Goal: Task Accomplishment & Management: Use online tool/utility

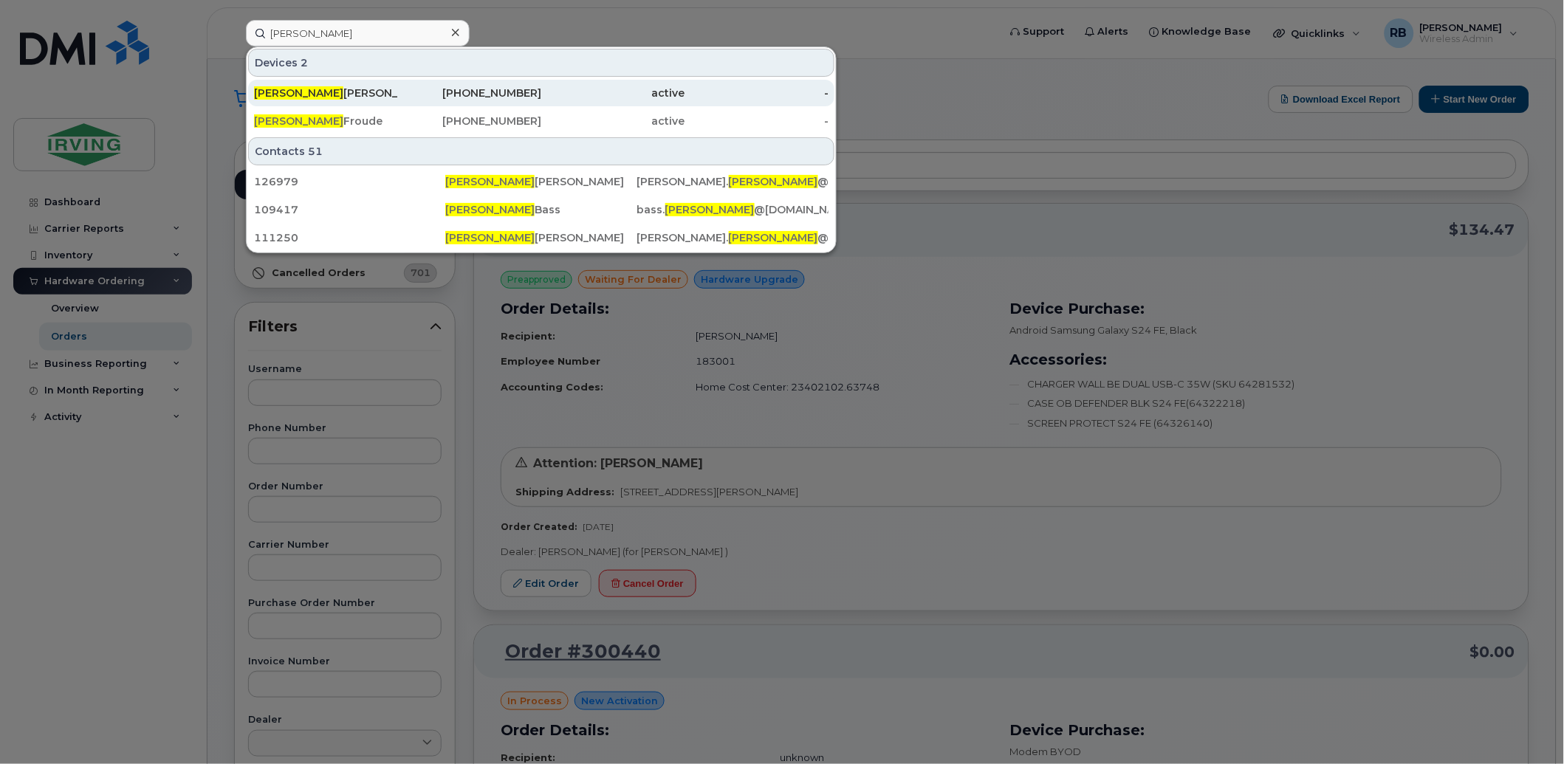
type input "[PERSON_NAME]"
click at [282, 91] on span "Derrick" at bounding box center [298, 92] width 89 height 13
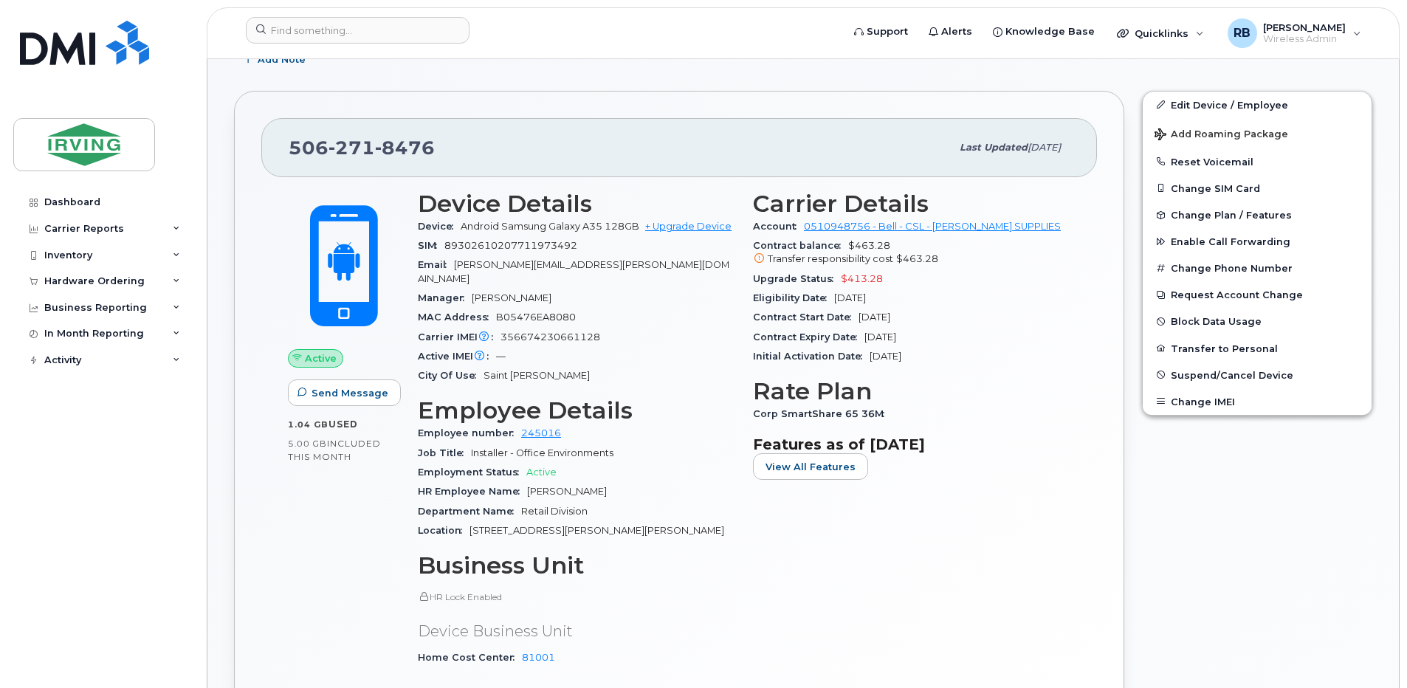
scroll to position [295, 0]
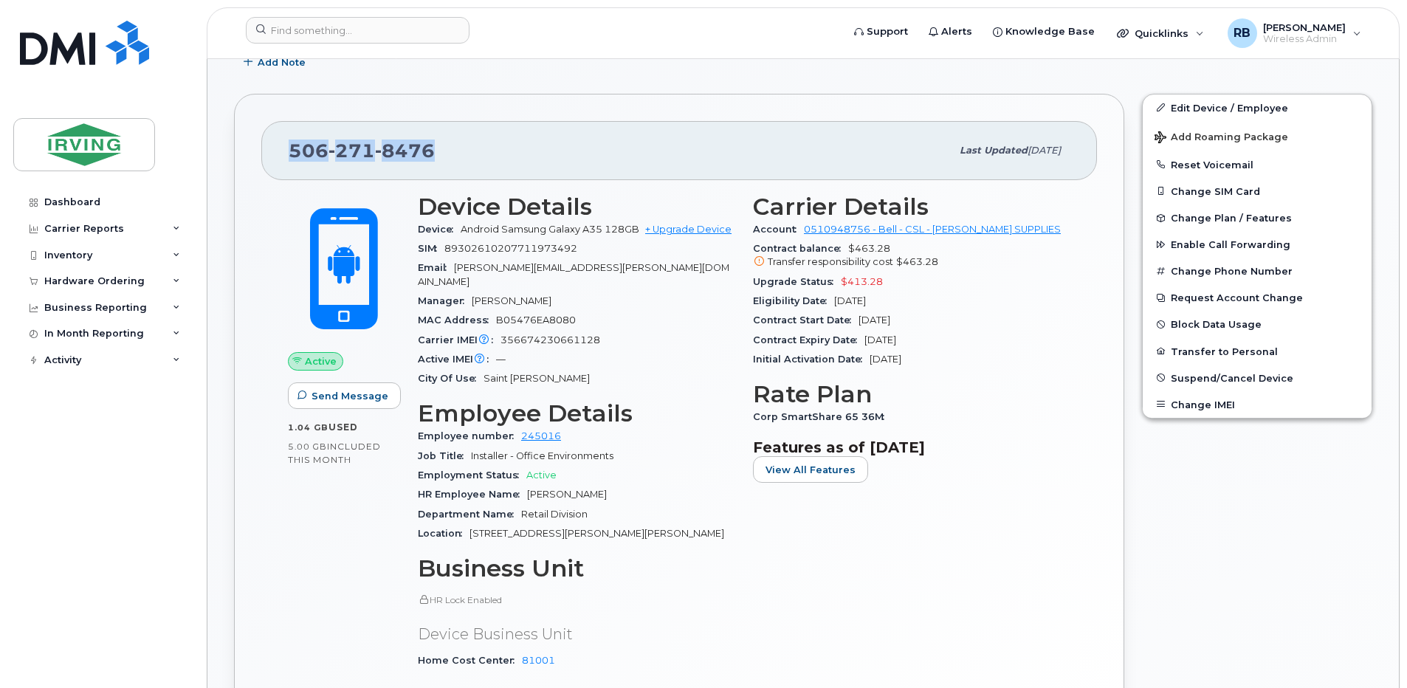
drag, startPoint x: 436, startPoint y: 146, endPoint x: 292, endPoint y: 160, distance: 143.9
click at [292, 160] on div "506 271 8476" at bounding box center [620, 150] width 662 height 31
copy span "506 271 8476"
click at [665, 158] on div "506 271 8476" at bounding box center [620, 150] width 662 height 31
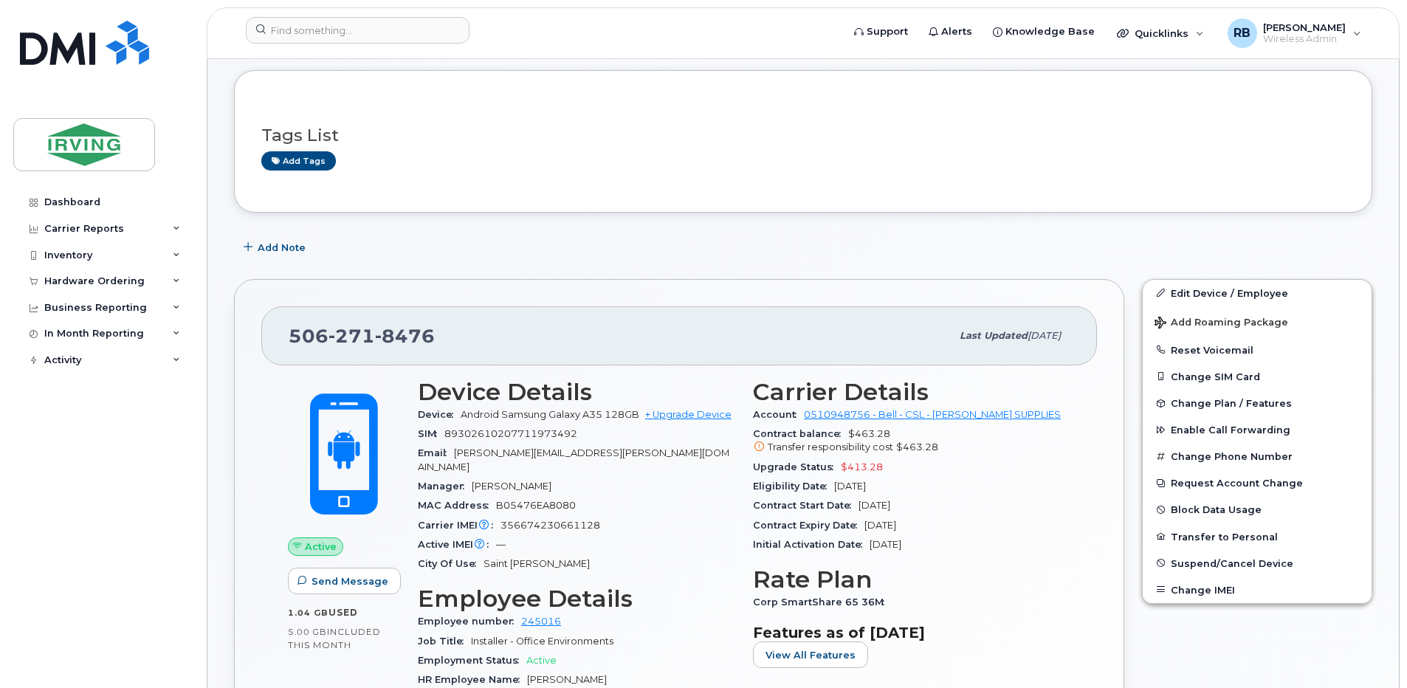
scroll to position [0, 0]
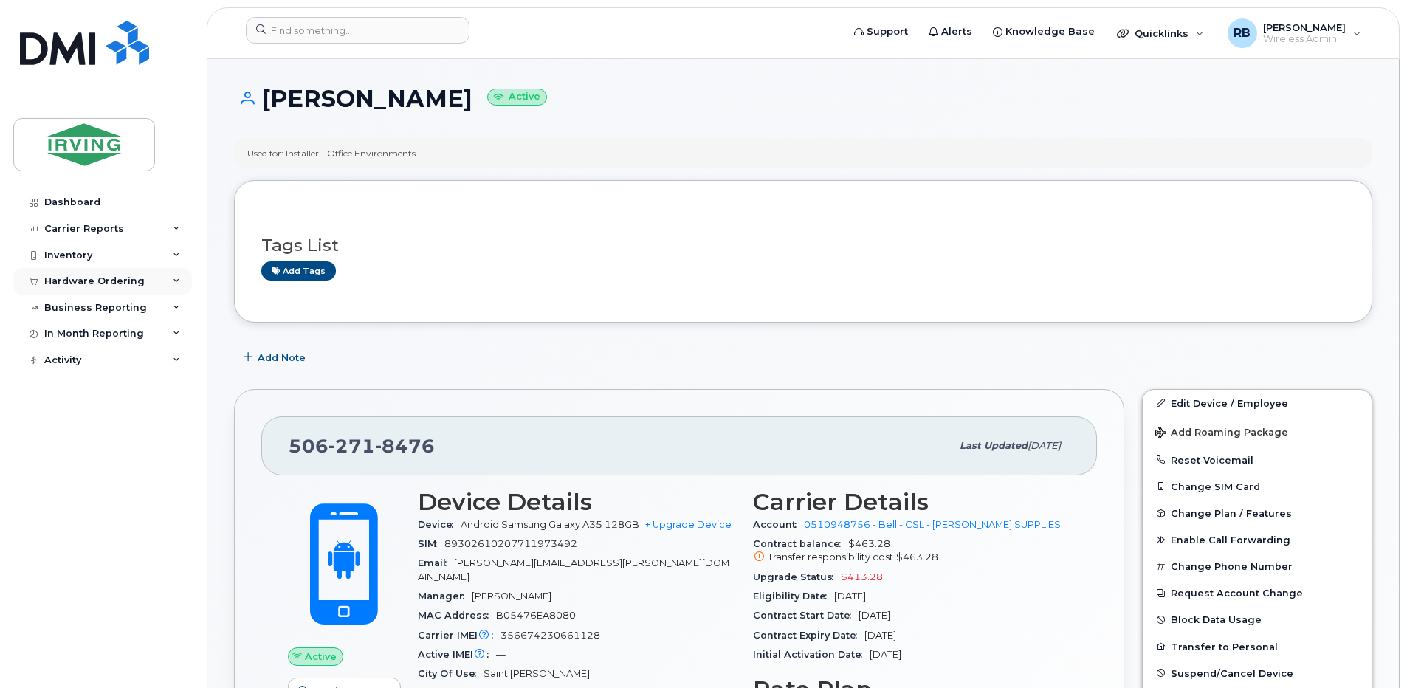
click at [95, 284] on div "Hardware Ordering" at bounding box center [94, 281] width 100 height 12
click at [62, 334] on div "Orders" at bounding box center [69, 336] width 36 height 13
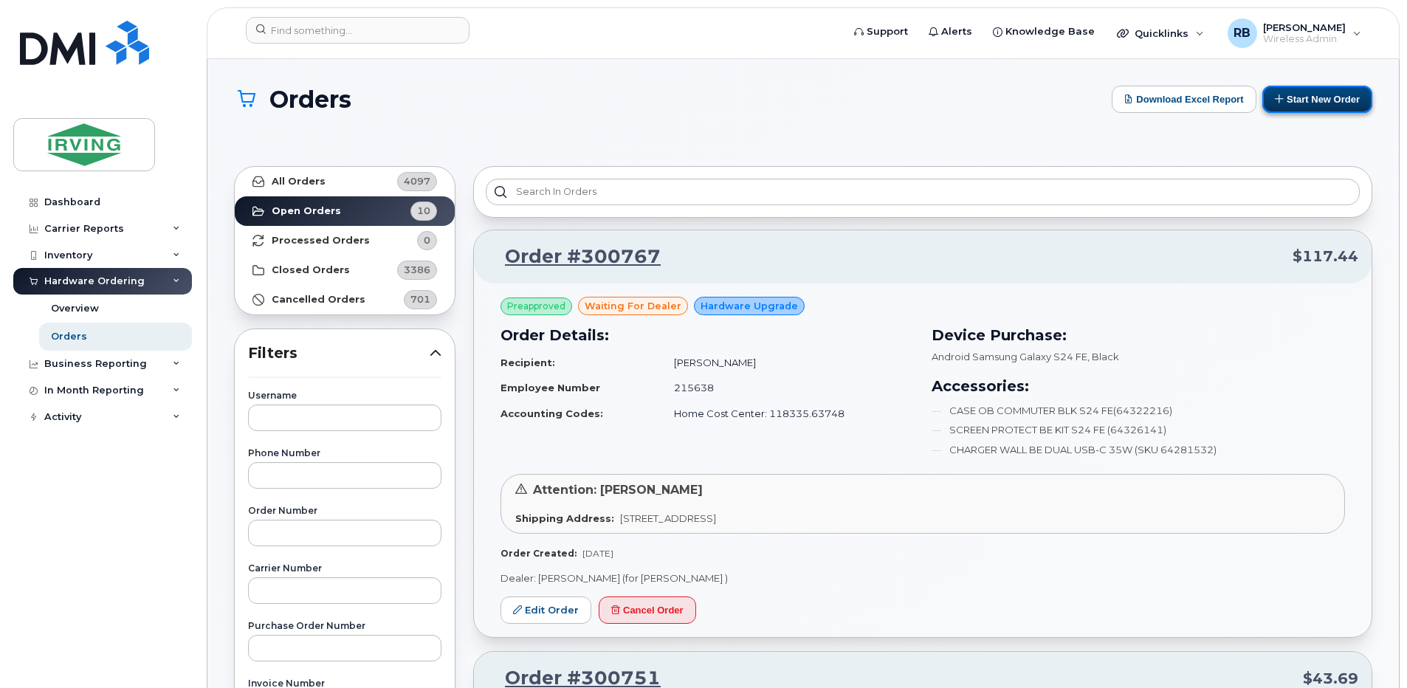
click at [1288, 108] on button "Start New Order" at bounding box center [1318, 99] width 110 height 27
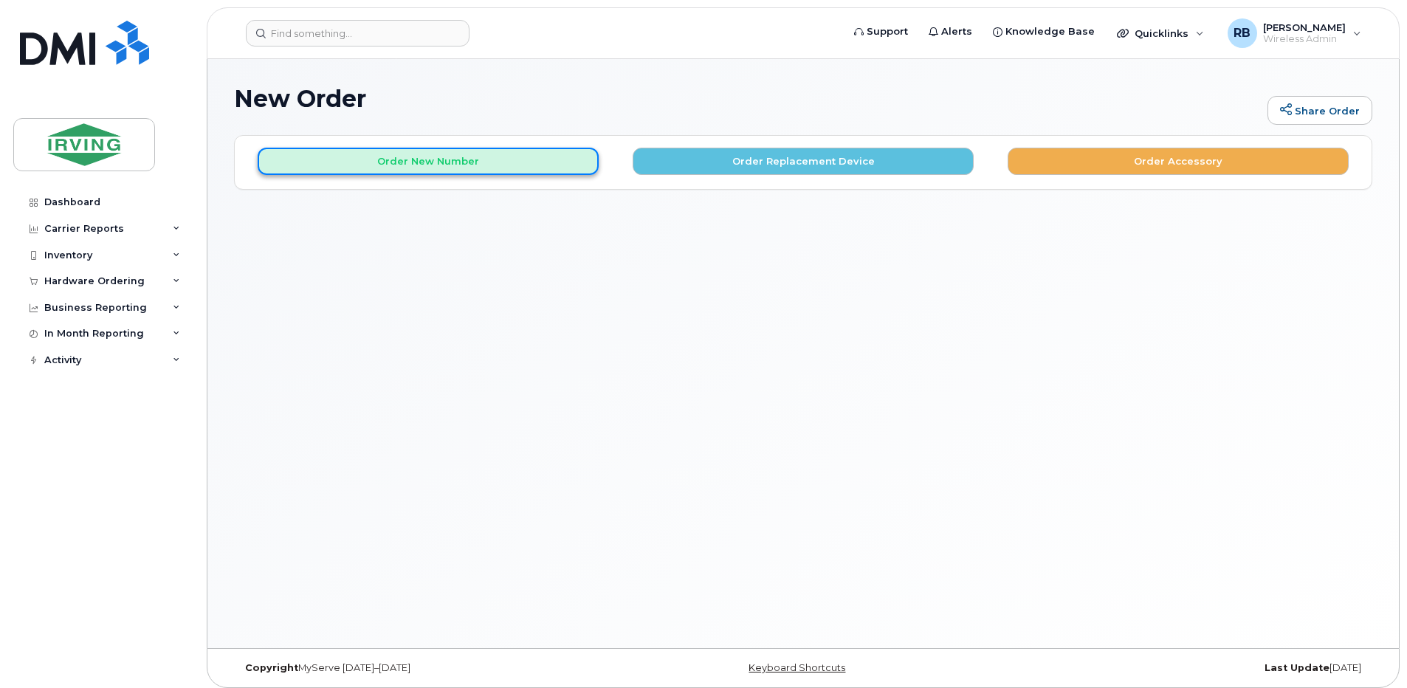
click at [511, 167] on button "Order New Number" at bounding box center [428, 161] width 341 height 27
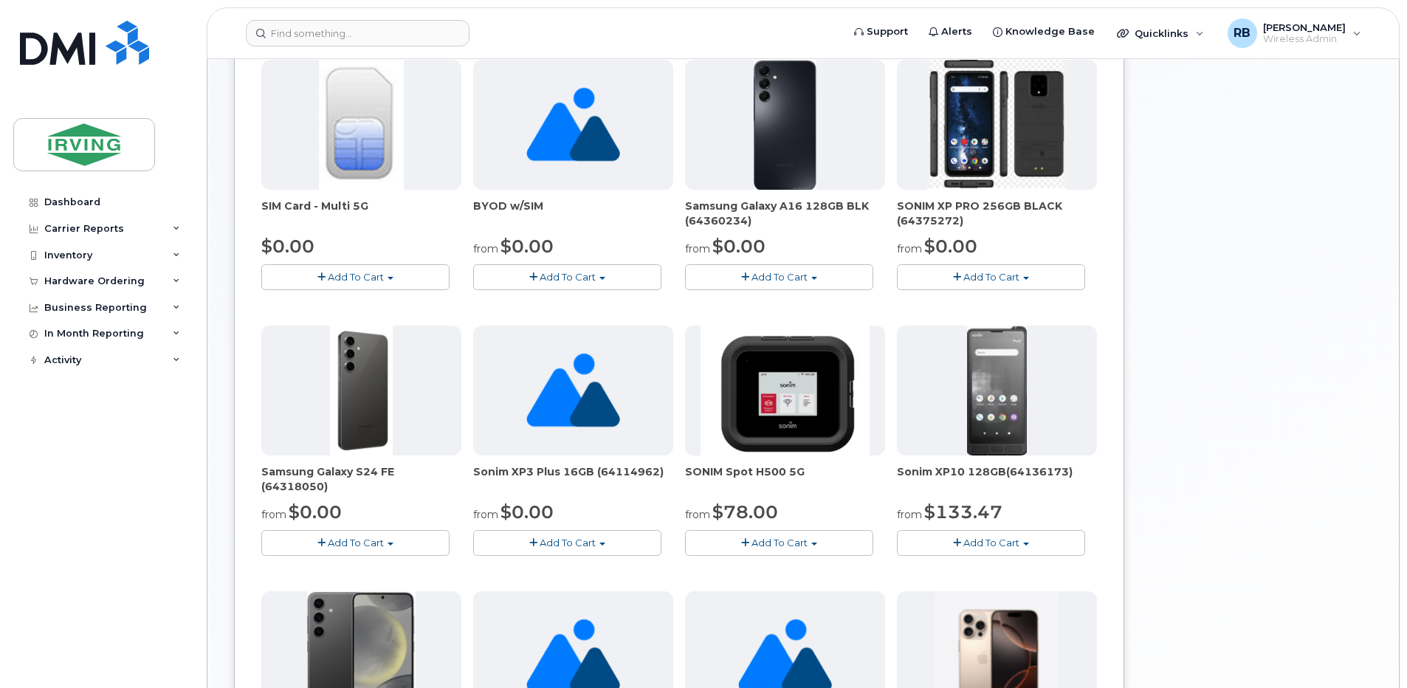
scroll to position [373, 0]
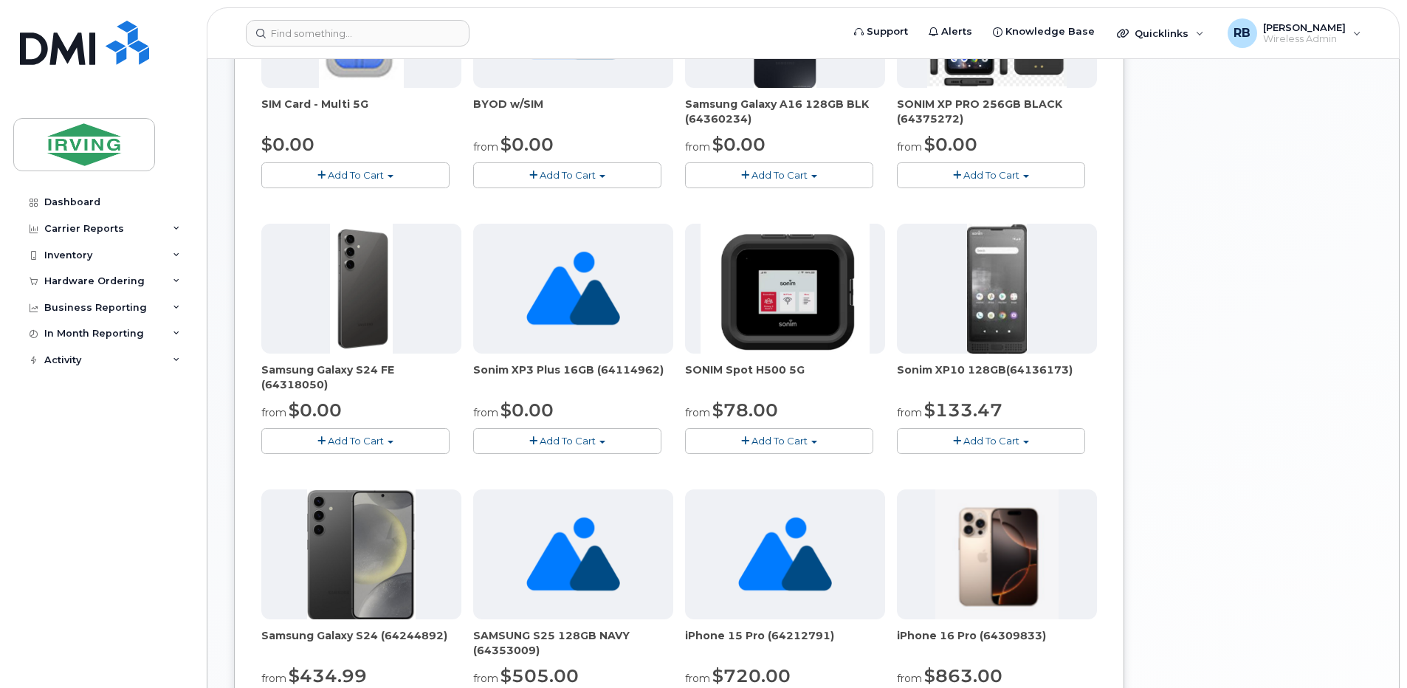
click at [360, 440] on span "Add To Cart" at bounding box center [356, 441] width 56 height 12
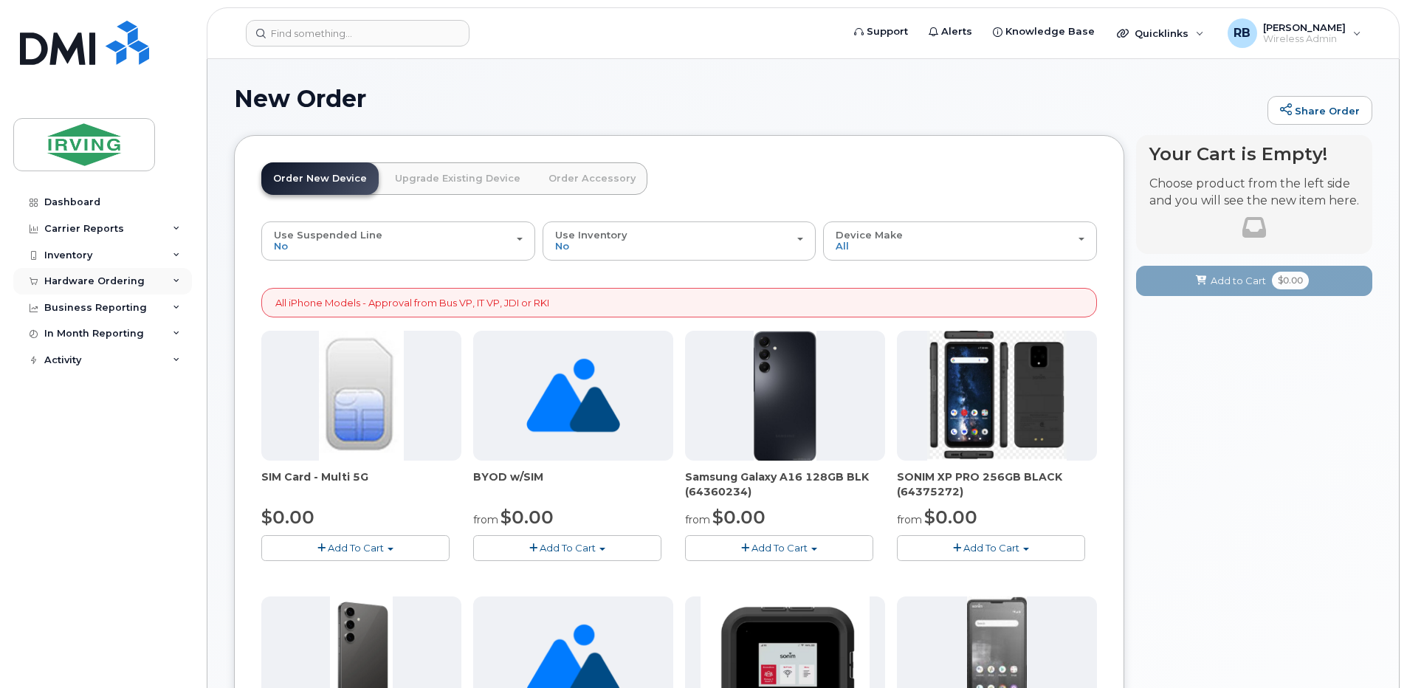
click at [114, 286] on div "Hardware Ordering" at bounding box center [94, 281] width 100 height 12
click at [71, 343] on div "Orders" at bounding box center [69, 336] width 36 height 13
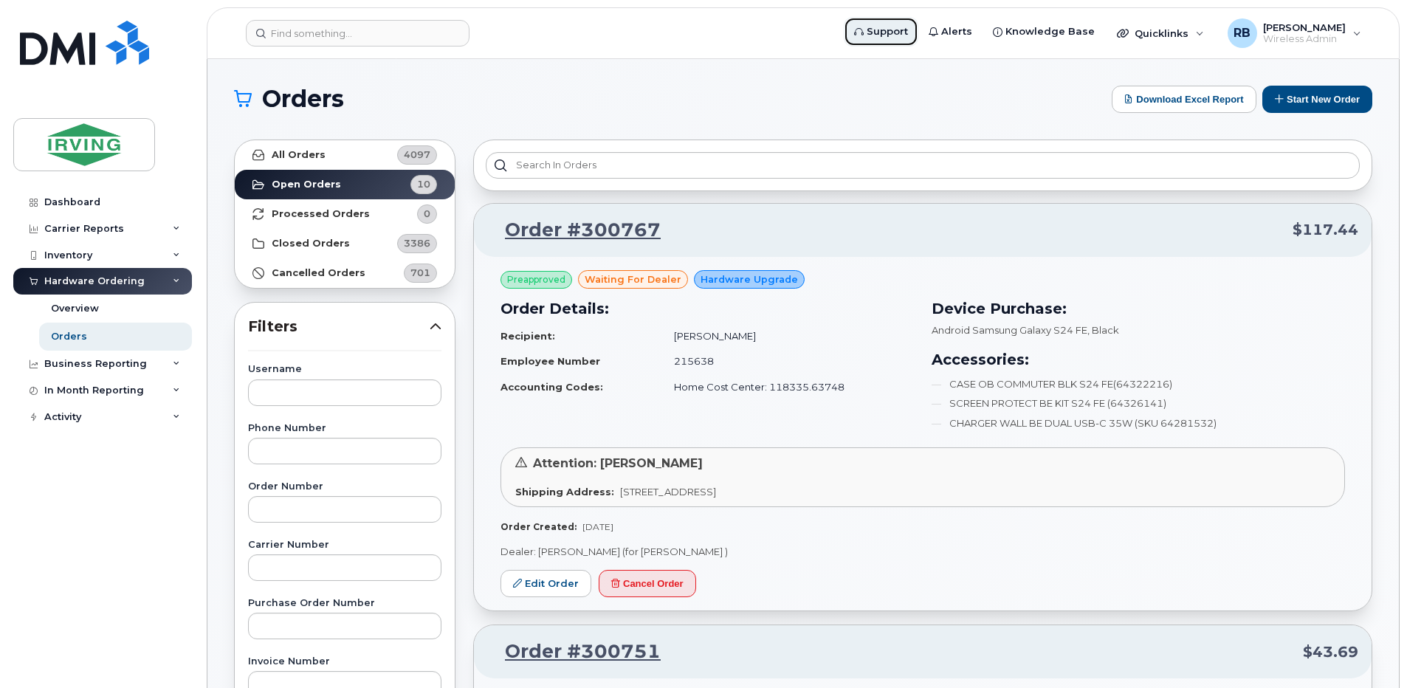
click at [899, 27] on span "Support" at bounding box center [887, 31] width 41 height 15
click at [1308, 92] on button "Start New Order" at bounding box center [1318, 99] width 110 height 27
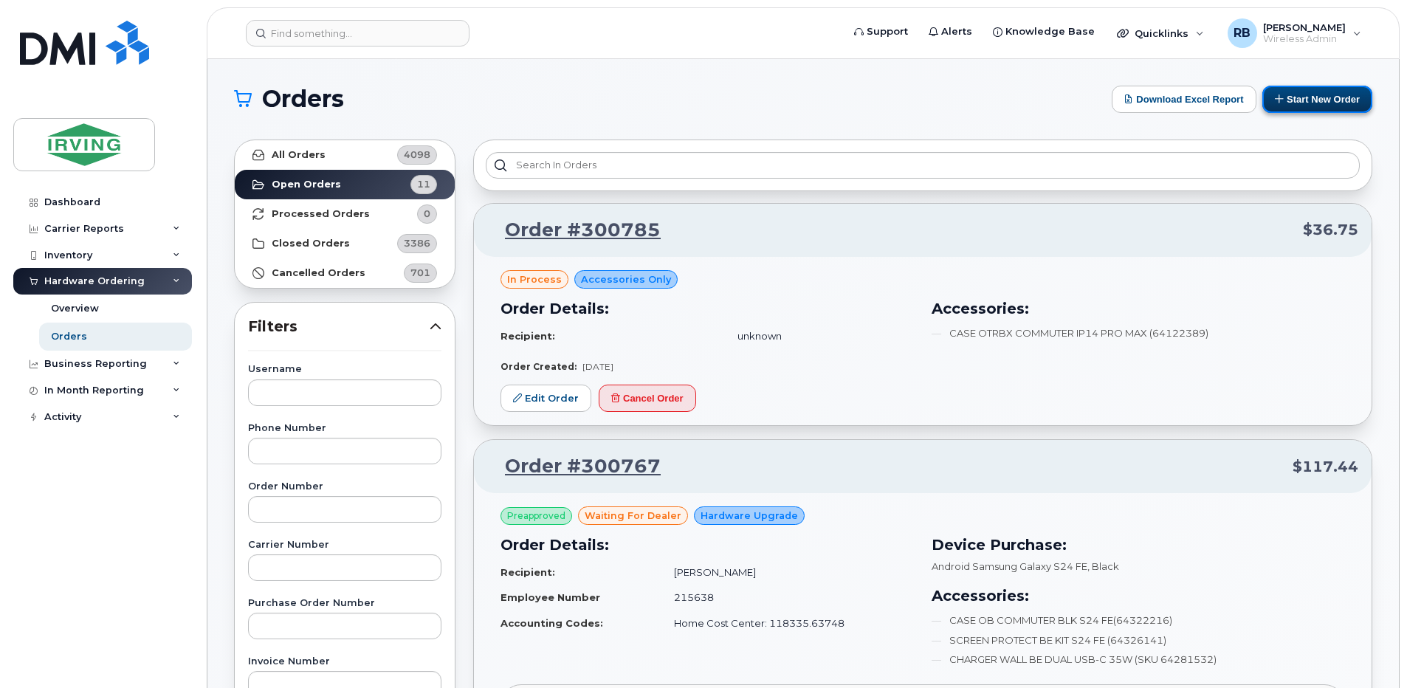
click at [1300, 103] on button "Start New Order" at bounding box center [1318, 99] width 110 height 27
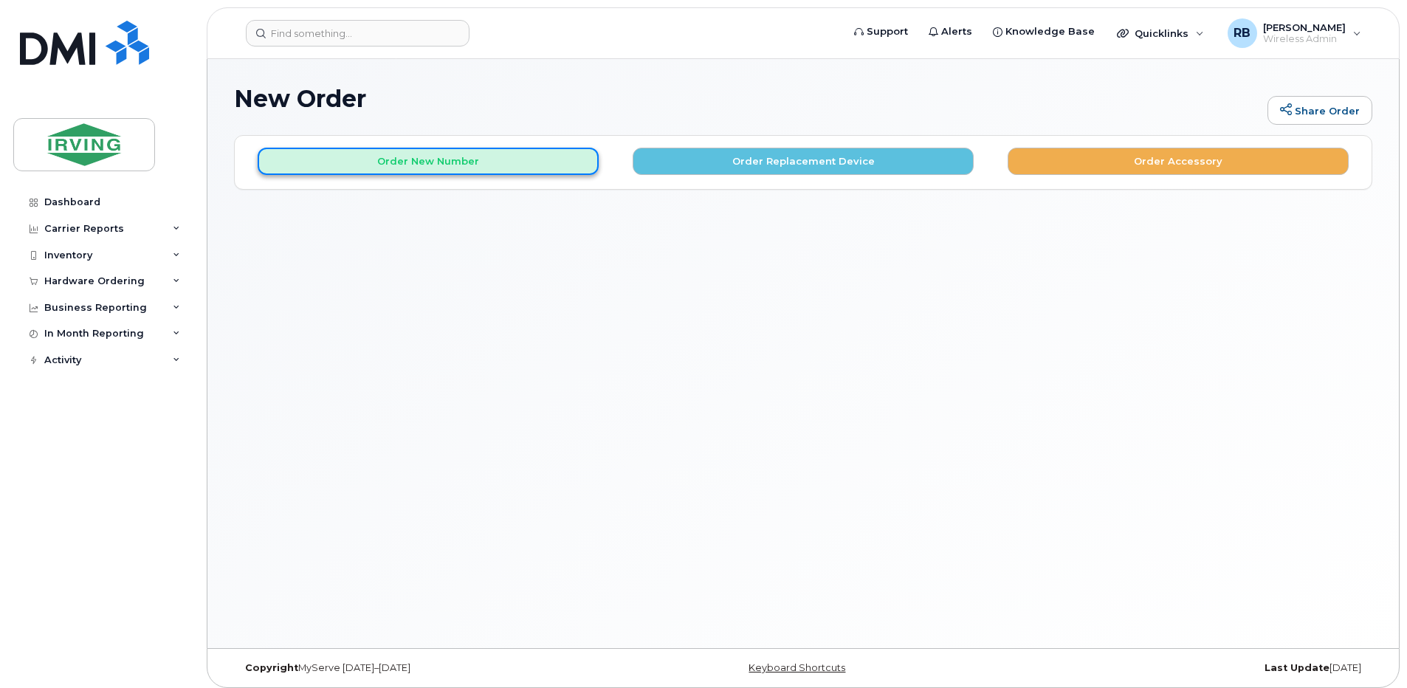
click at [478, 167] on button "Order New Number" at bounding box center [428, 161] width 341 height 27
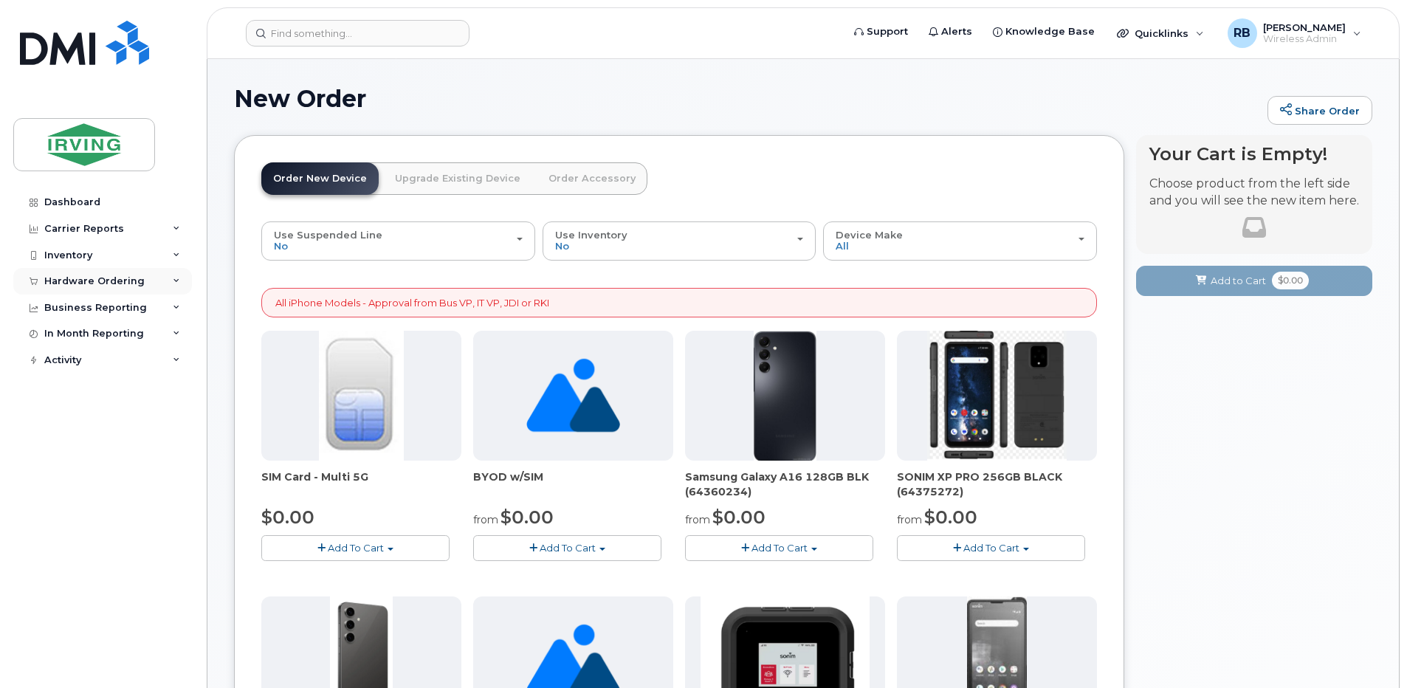
click at [116, 281] on div "Hardware Ordering" at bounding box center [94, 281] width 100 height 12
click at [79, 334] on div "Orders" at bounding box center [69, 336] width 36 height 13
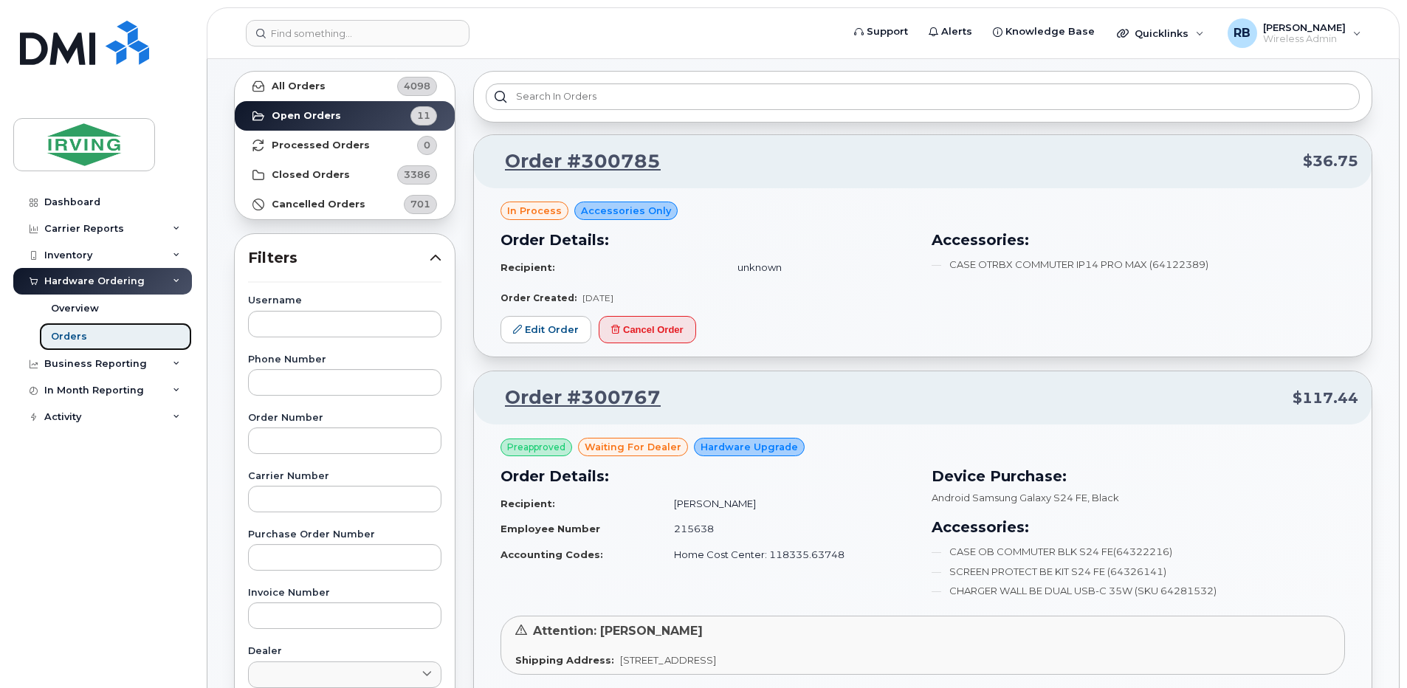
scroll to position [98, 0]
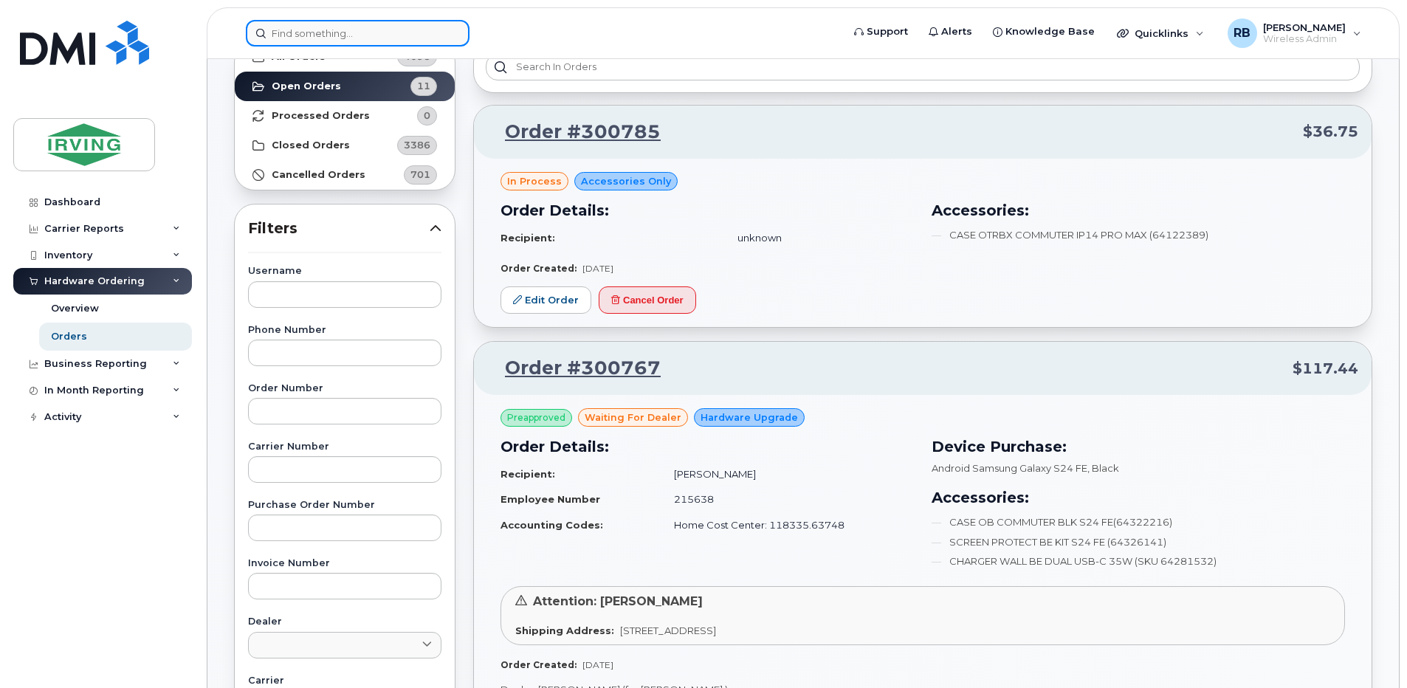
click at [361, 35] on input at bounding box center [358, 33] width 224 height 27
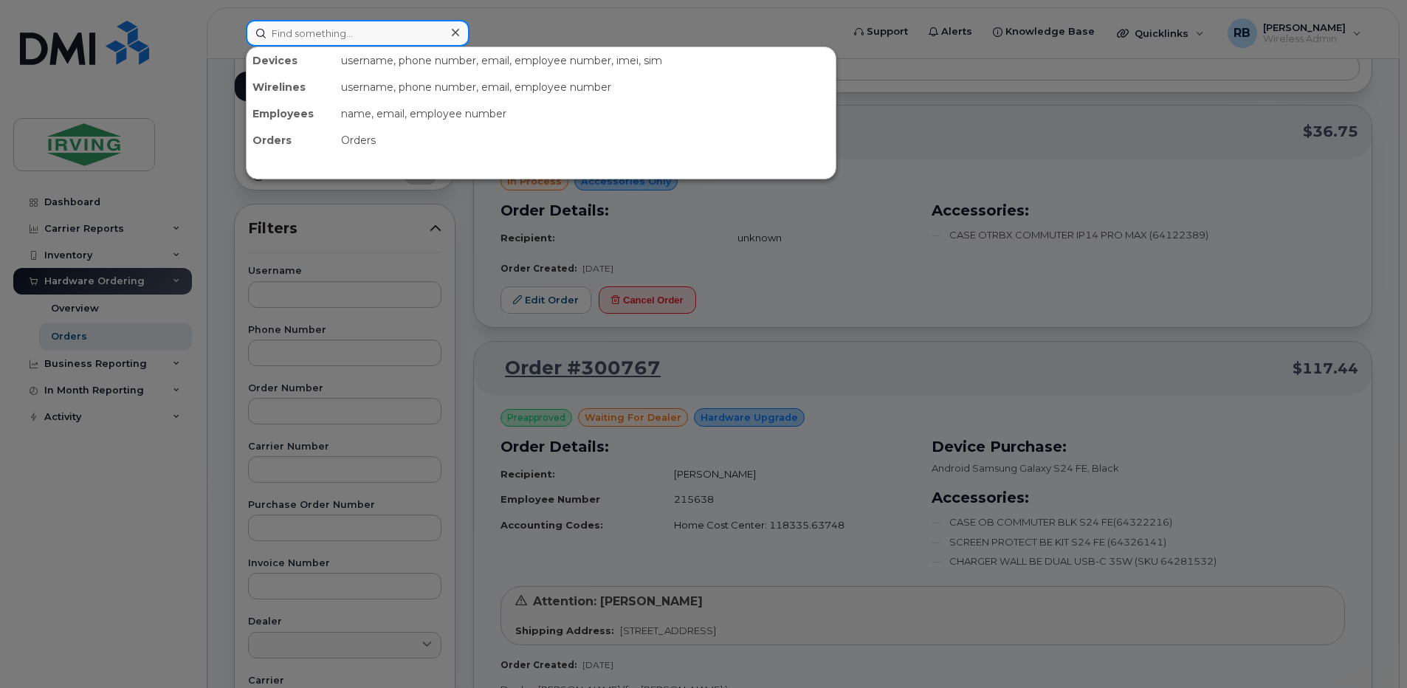
paste input "(506) 271-6006"
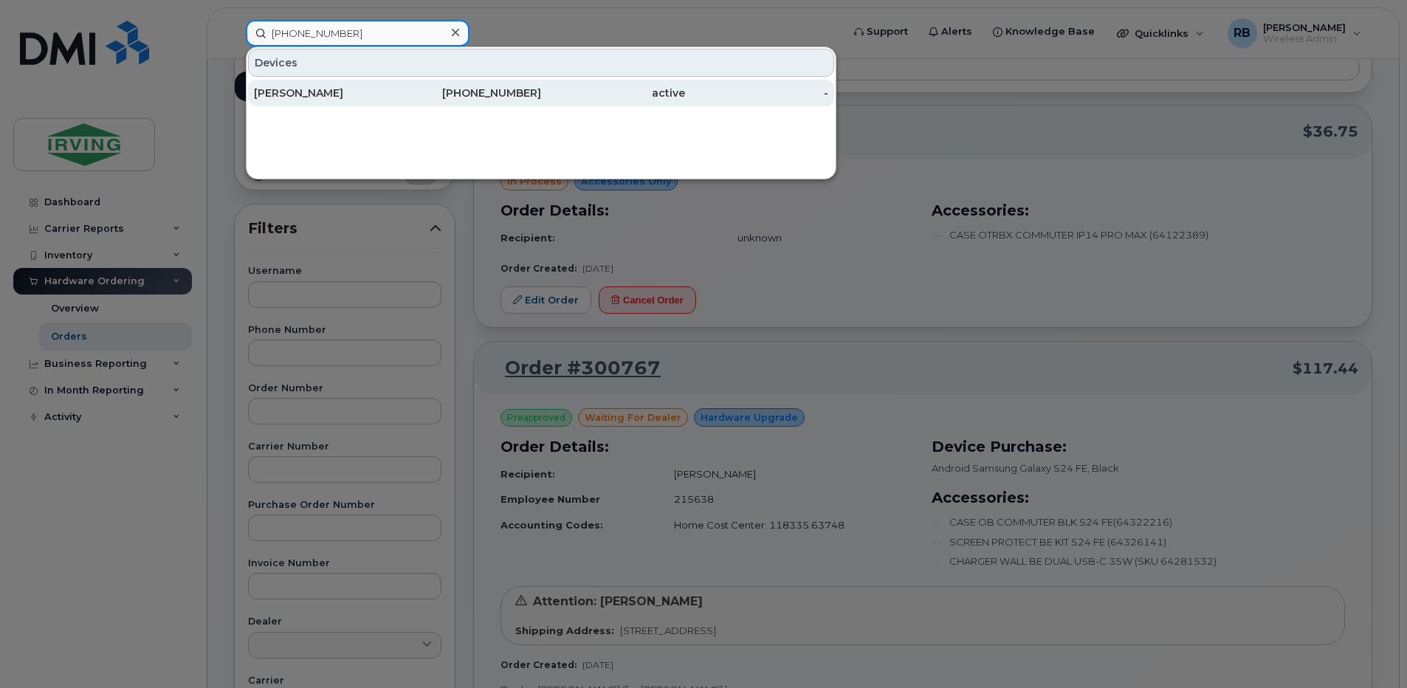
type input "(506) 271-6006"
click at [325, 92] on div "[PERSON_NAME]" at bounding box center [326, 93] width 144 height 15
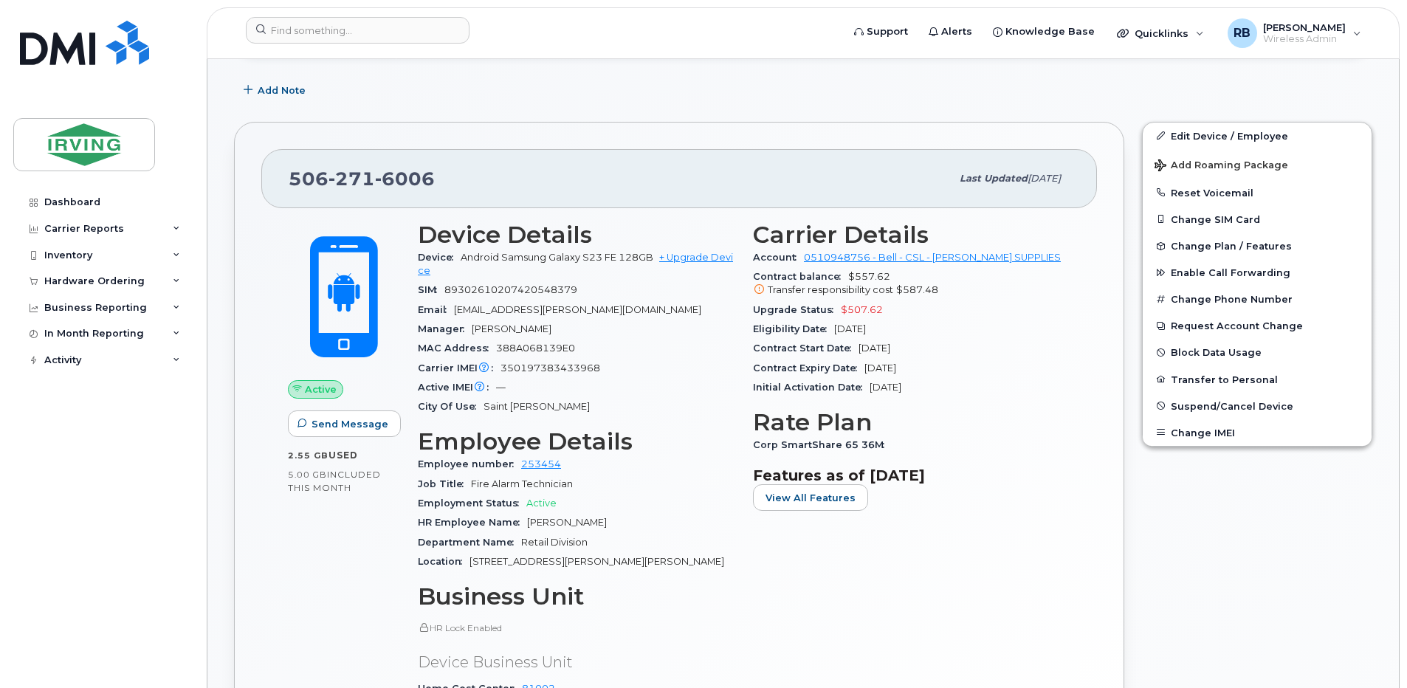
scroll to position [394, 0]
click at [515, 368] on span "350197383433968" at bounding box center [551, 367] width 100 height 11
copy span "350197383433968"
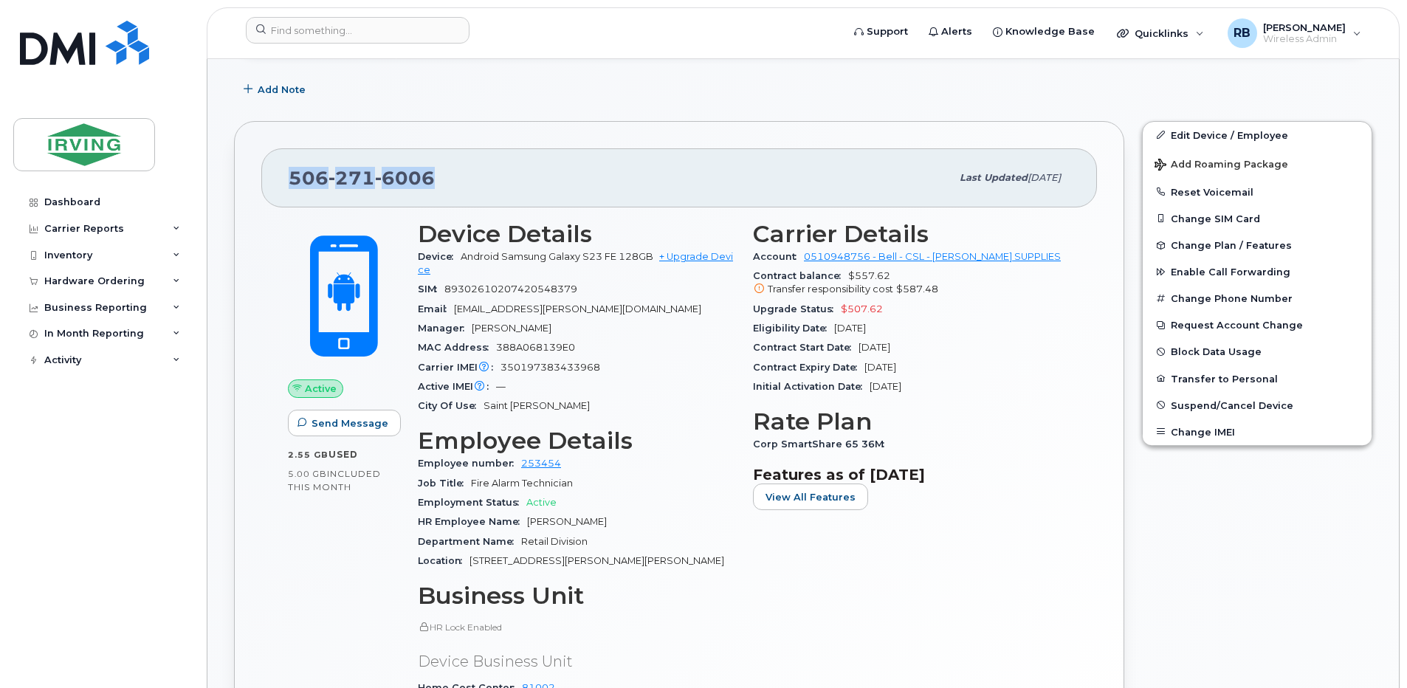
drag, startPoint x: 432, startPoint y: 171, endPoint x: 295, endPoint y: 176, distance: 137.4
click at [295, 176] on span "[PHONE_NUMBER]" at bounding box center [362, 178] width 146 height 22
copy span "[PHONE_NUMBER]"
click at [484, 286] on span "89302610207420548379" at bounding box center [510, 289] width 133 height 11
